Goal: Transaction & Acquisition: Purchase product/service

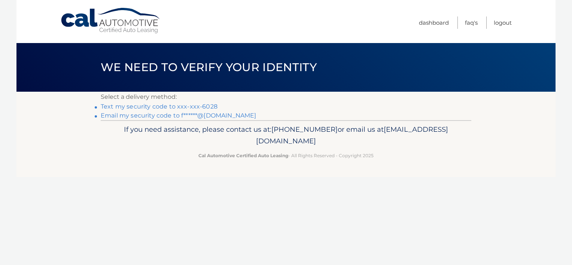
click at [181, 106] on link "Text my security code to xxx-xxx-6028" at bounding box center [159, 106] width 117 height 7
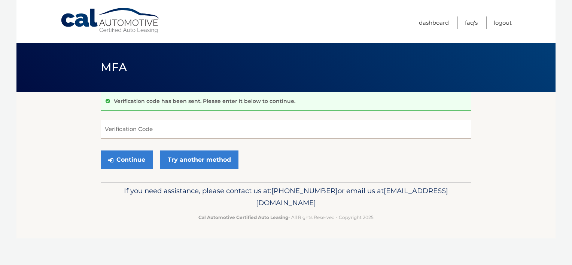
click at [168, 124] on input "Verification Code" at bounding box center [286, 129] width 371 height 19
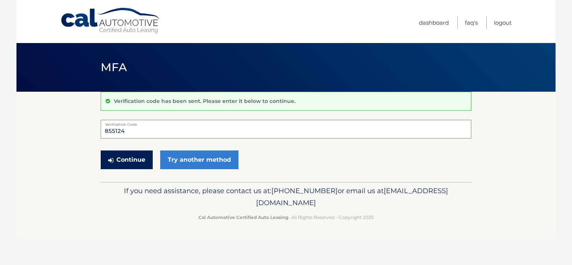
type input "855124"
click at [123, 159] on button "Continue" at bounding box center [127, 159] width 52 height 19
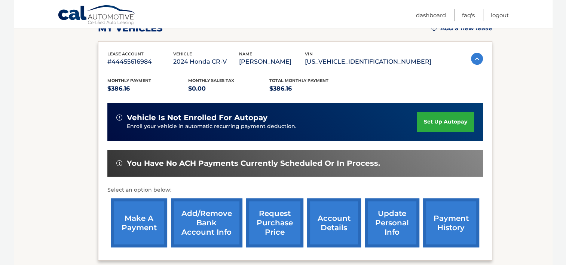
scroll to position [120, 0]
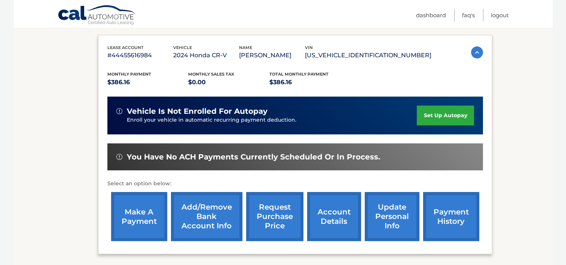
click at [148, 218] on link "make a payment" at bounding box center [139, 216] width 56 height 49
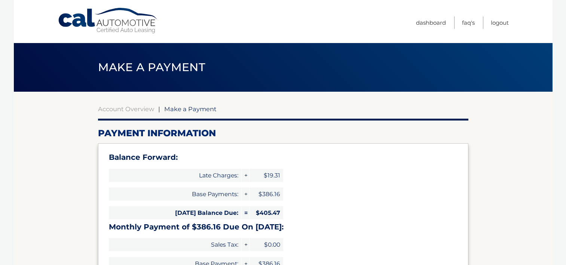
select select "M2I4MTJkMmQtNWIxMC00OTE2LWEwYjYtNzE1ZDU2ZGVkYmY5"
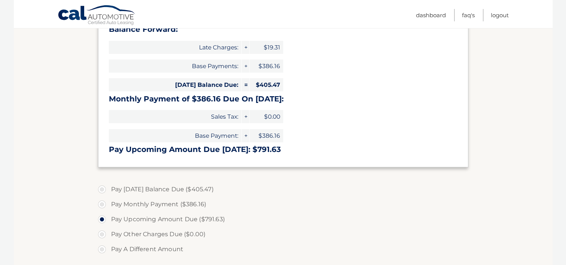
scroll to position [132, 0]
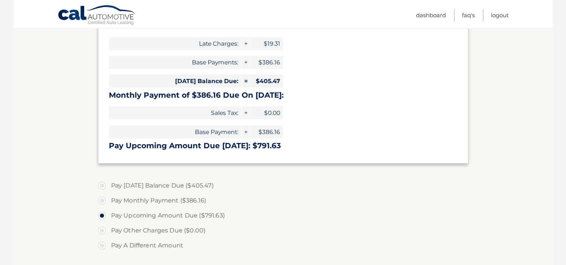
click at [99, 186] on label "Pay Today's Balance Due ($405.47)" at bounding box center [283, 185] width 371 height 15
click at [101, 186] on input "Pay Today's Balance Due ($405.47)" at bounding box center [104, 184] width 7 height 12
radio input "true"
type input "405.47"
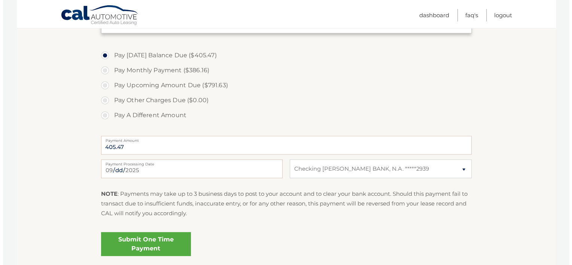
scroll to position [269, 0]
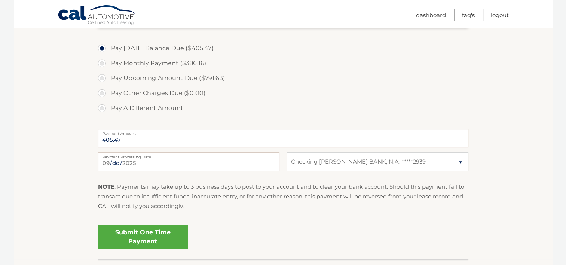
click at [136, 233] on link "Submit One Time Payment" at bounding box center [143, 237] width 90 height 24
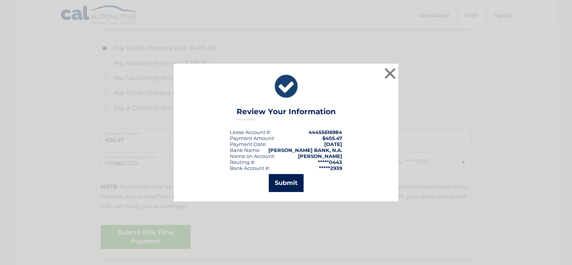
click at [285, 184] on button "Submit" at bounding box center [286, 183] width 35 height 18
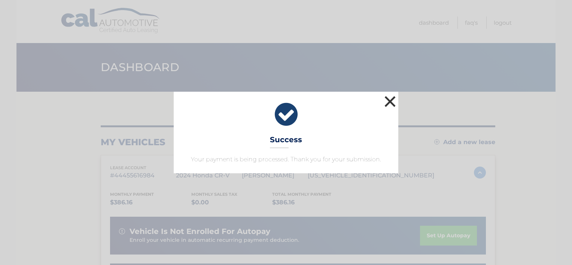
click at [391, 103] on button "×" at bounding box center [390, 101] width 15 height 15
